Goal: Find specific page/section: Find specific page/section

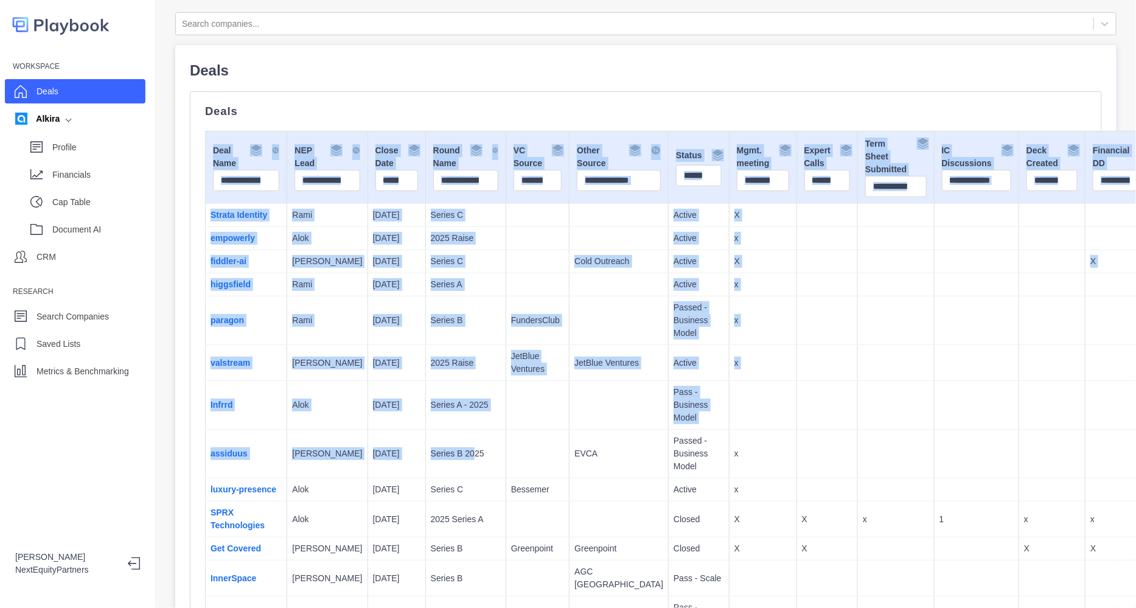
drag, startPoint x: 432, startPoint y: 451, endPoint x: 404, endPoint y: 121, distance: 330.8
click at [569, 330] on td at bounding box center [618, 320] width 99 height 49
drag, startPoint x: 767, startPoint y: 495, endPoint x: 668, endPoint y: 63, distance: 443.1
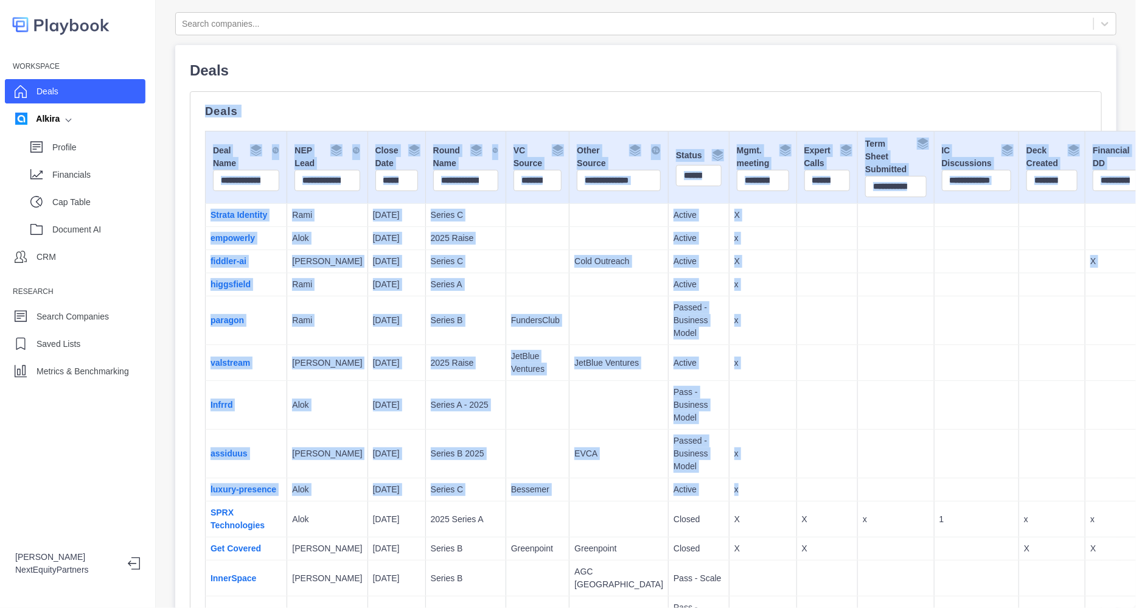
click at [796, 375] on td at bounding box center [826, 363] width 61 height 36
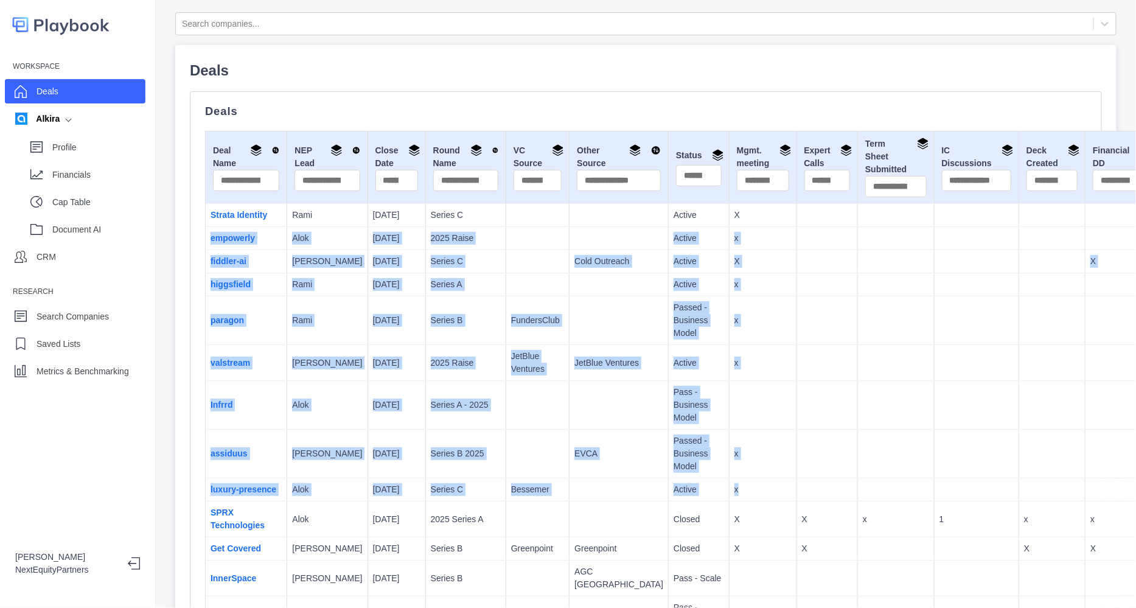
drag, startPoint x: 687, startPoint y: 465, endPoint x: 673, endPoint y: 263, distance: 203.1
click at [729, 440] on td "x" at bounding box center [763, 453] width 68 height 49
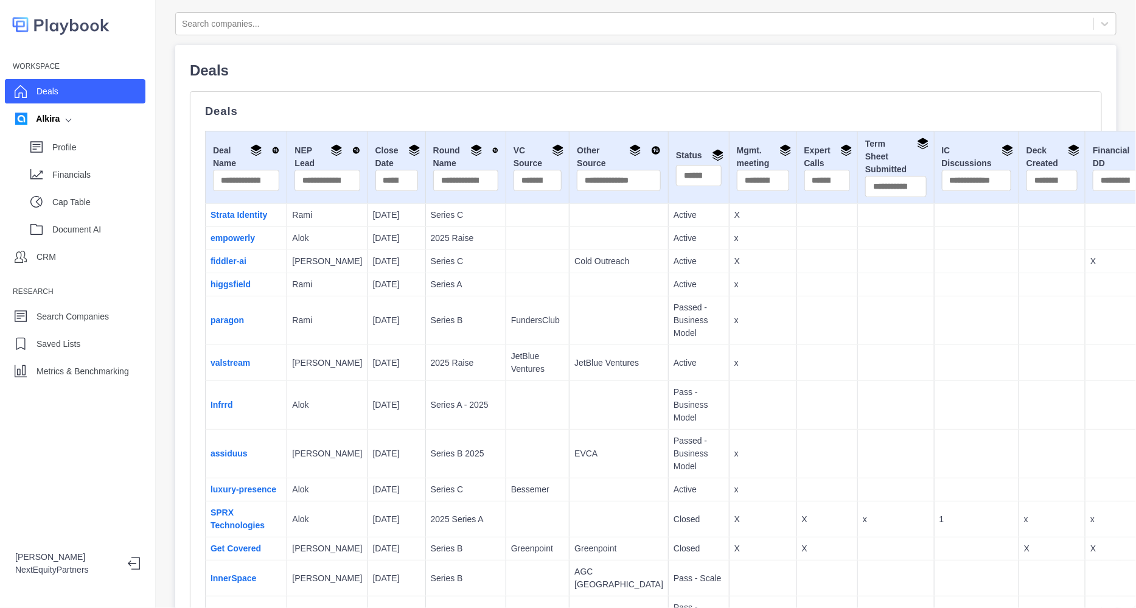
drag, startPoint x: 395, startPoint y: 122, endPoint x: 616, endPoint y: 350, distance: 317.4
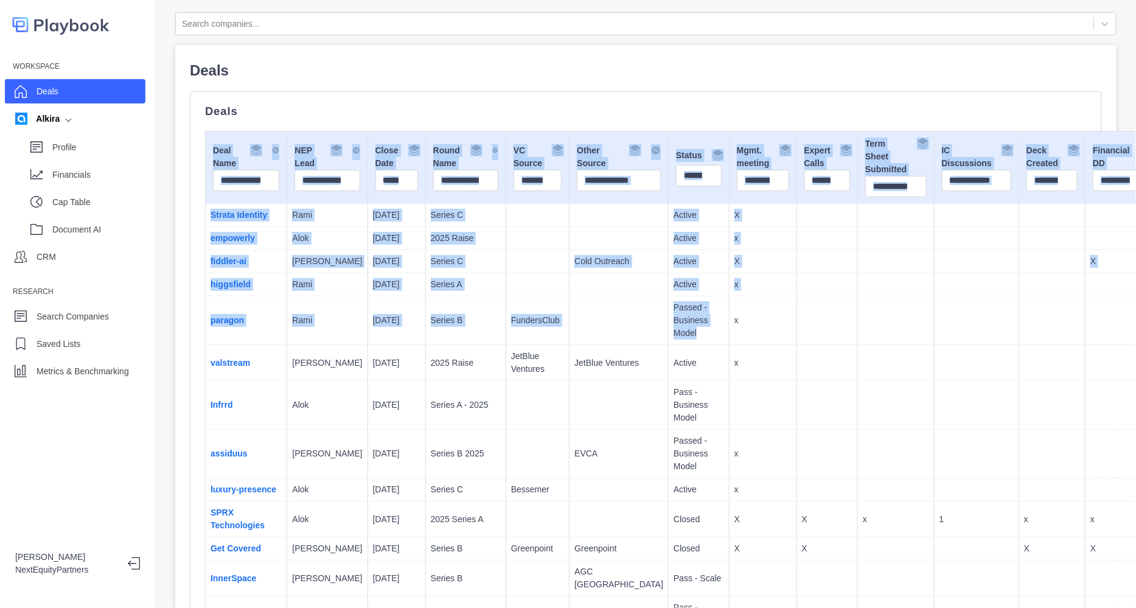
click at [673, 339] on p "Passed - Business Model" at bounding box center [698, 320] width 50 height 38
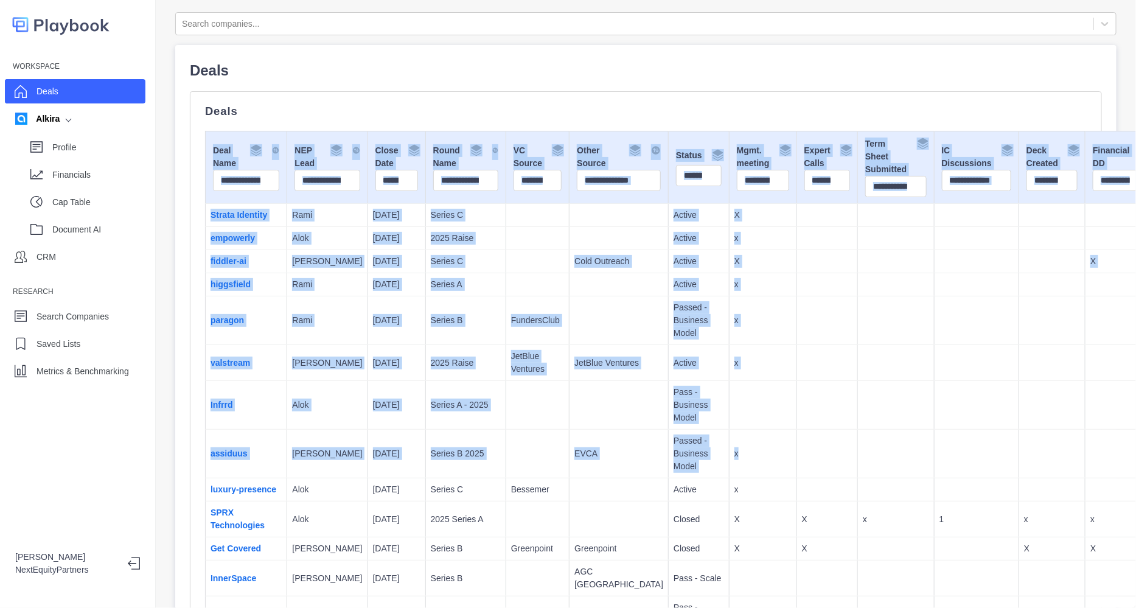
drag, startPoint x: 447, startPoint y: 99, endPoint x: 713, endPoint y: 478, distance: 463.2
click at [796, 474] on td at bounding box center [826, 453] width 61 height 49
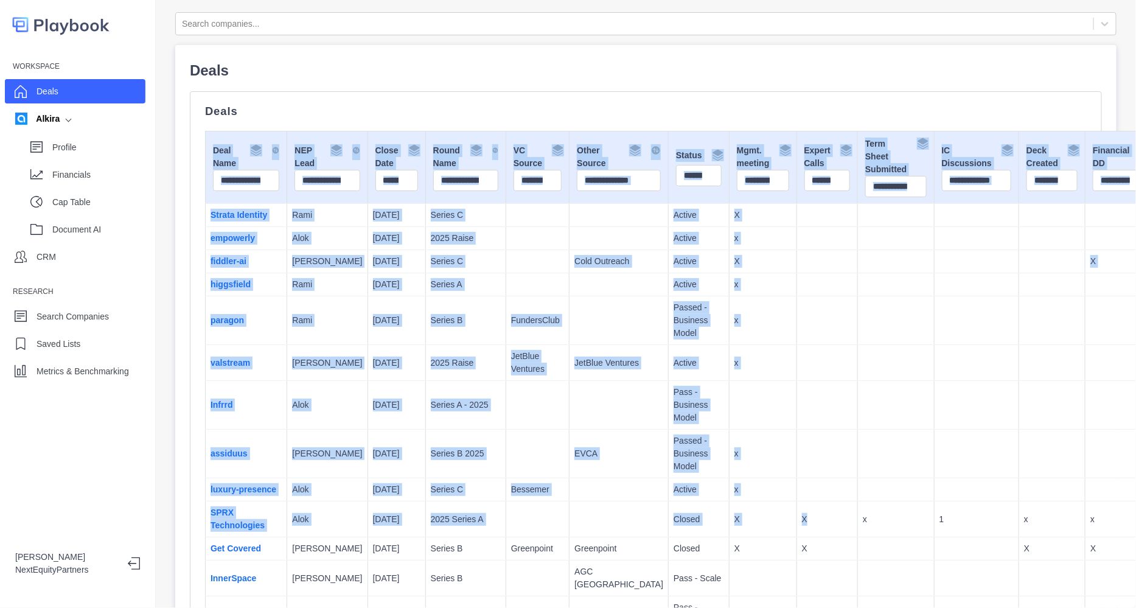
drag, startPoint x: 752, startPoint y: 546, endPoint x: 556, endPoint y: 95, distance: 491.4
copy div "Deal Name NEP Lead Close Date Round Name VC Source Other Source Status Mgmt. me…"
click at [729, 342] on td "x" at bounding box center [763, 320] width 68 height 49
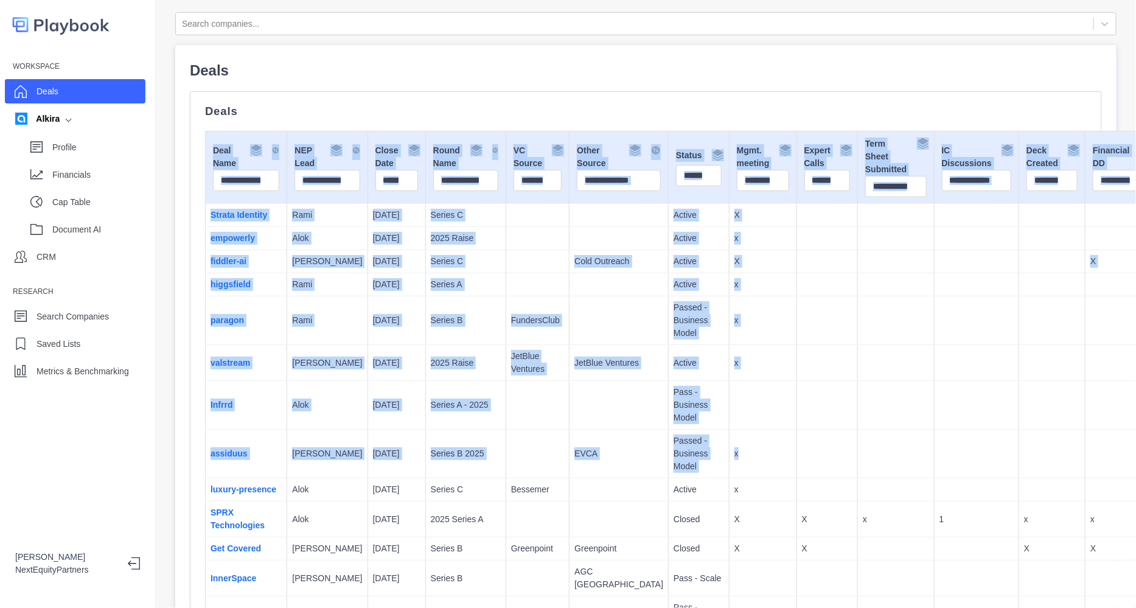
drag, startPoint x: 589, startPoint y: 339, endPoint x: 387, endPoint y: 89, distance: 321.0
click at [796, 415] on td at bounding box center [826, 405] width 61 height 49
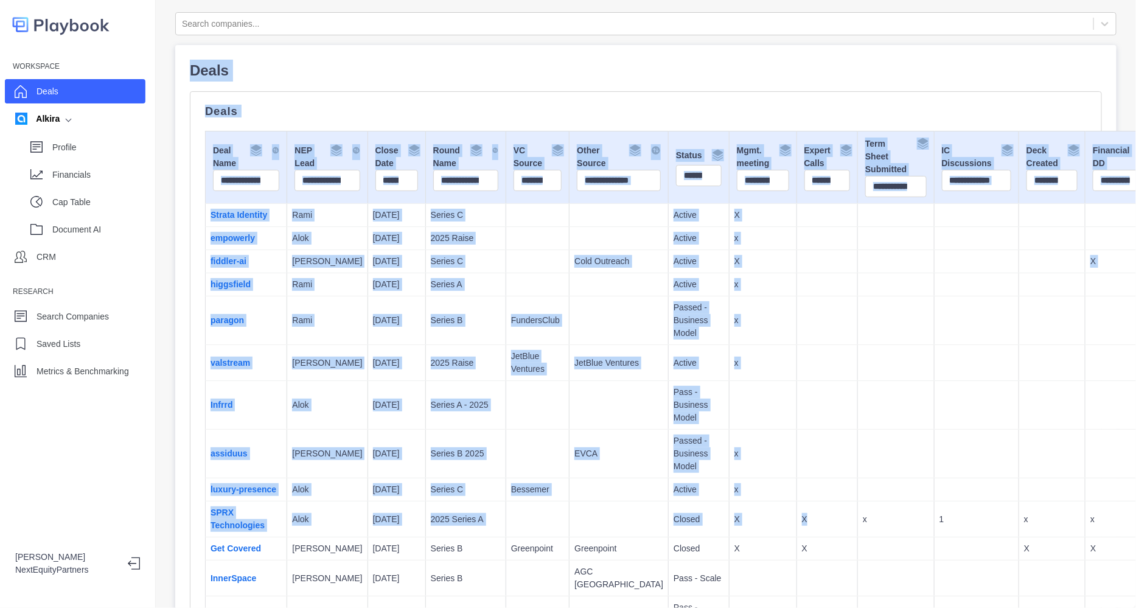
drag, startPoint x: 754, startPoint y: 527, endPoint x: 432, endPoint y: 8, distance: 610.8
click at [432, 8] on div "Search companies... Deals Deals Deal Name NEP Lead Close Date Round Name VC Sou…" at bounding box center [646, 304] width 980 height 608
click at [673, 339] on p "Passed - Business Model" at bounding box center [698, 320] width 50 height 38
